Goal: Transaction & Acquisition: Obtain resource

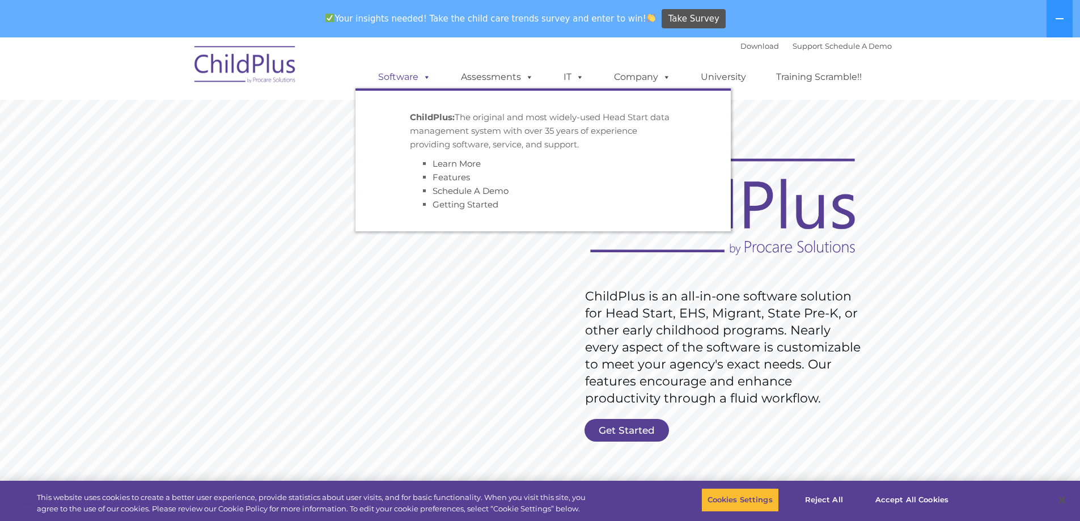
click at [416, 77] on link "Software" at bounding box center [404, 77] width 75 height 23
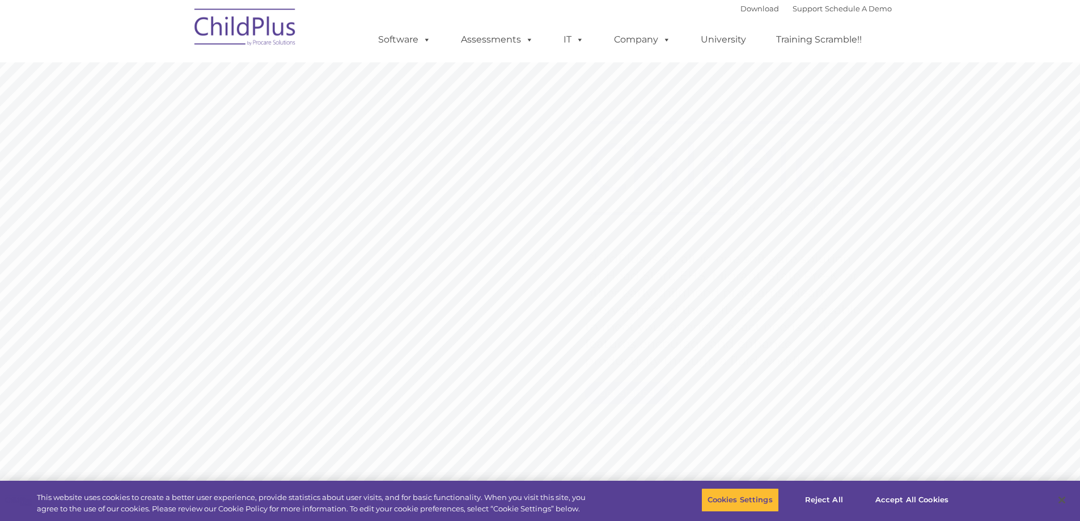
drag, startPoint x: 0, startPoint y: 0, endPoint x: 441, endPoint y: 336, distance: 554.8
click at [441, 336] on rs-slide "Request Pricing ChildPlus is an all-in-one software solution for Head Start, EH…" at bounding box center [540, 295] width 1080 height 510
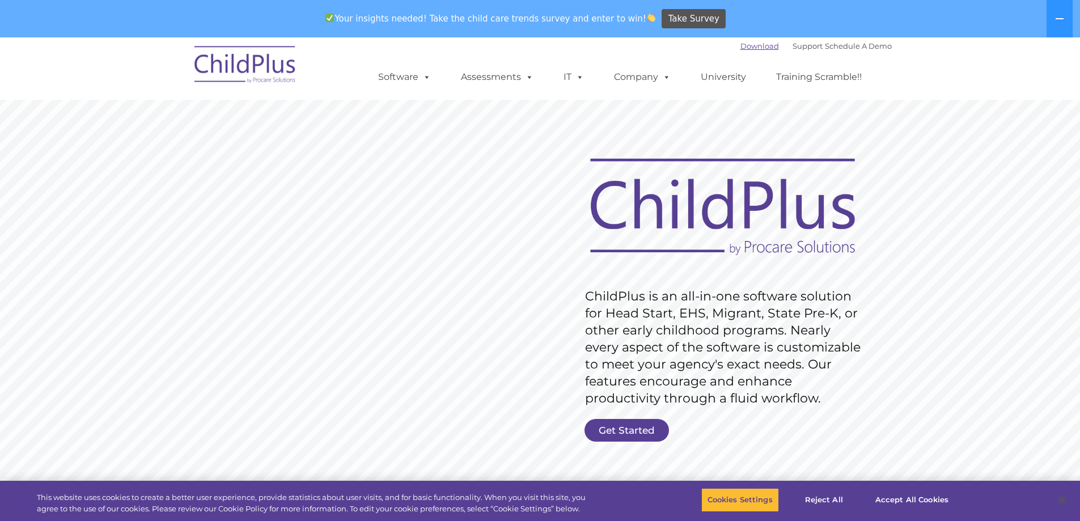
click at [761, 45] on link "Download" at bounding box center [760, 45] width 39 height 9
